Goal: Task Accomplishment & Management: Complete application form

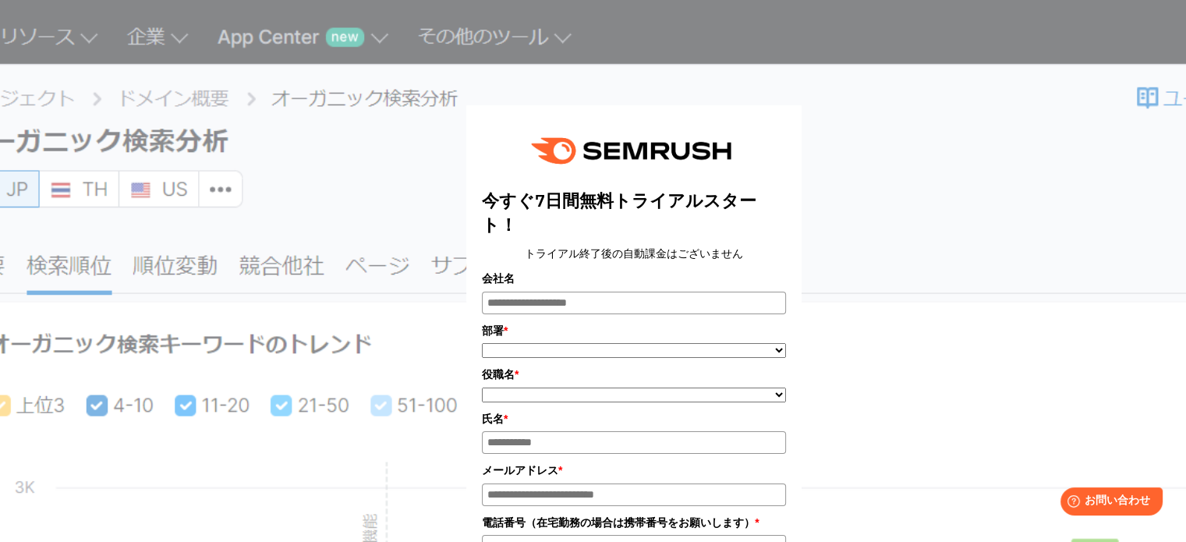
click at [405, 118] on div "今すぐ7日間無料トライアルスタート！ トライアル終了後の自動課金はございません 会社名 部署 * ***** **** ******* **" at bounding box center [634, 501] width 780 height 965
click at [978, 110] on div "今すぐ7日間無料トライアルスタート！ トライアル終了後の自動課金はございません 会社名 部署 * ***** **** ******* **" at bounding box center [634, 501] width 780 height 965
click at [610, 306] on input "会社名" at bounding box center [634, 303] width 304 height 23
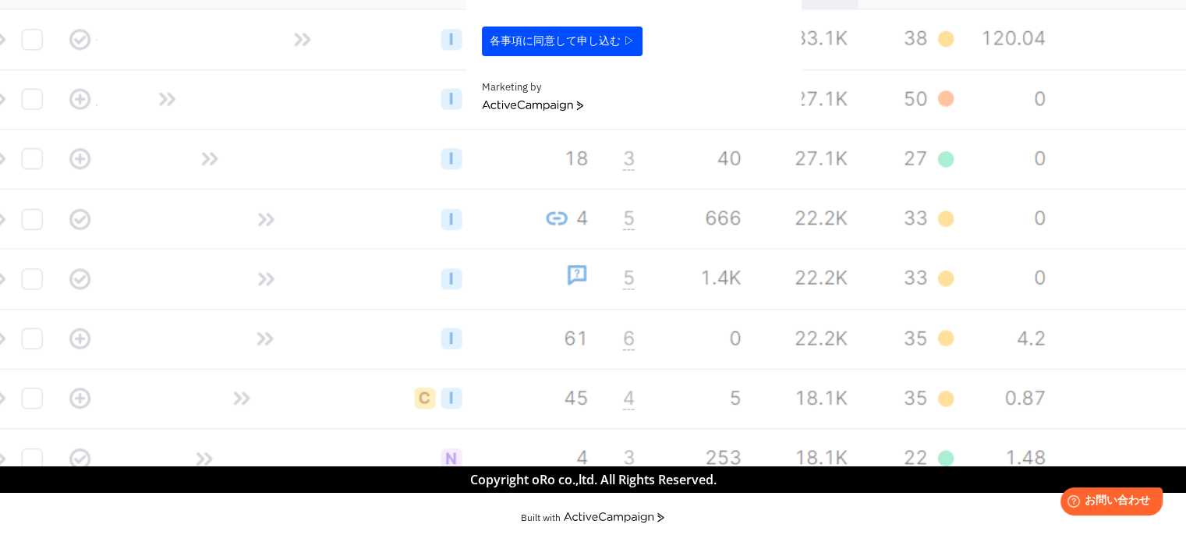
scroll to position [869, 0]
